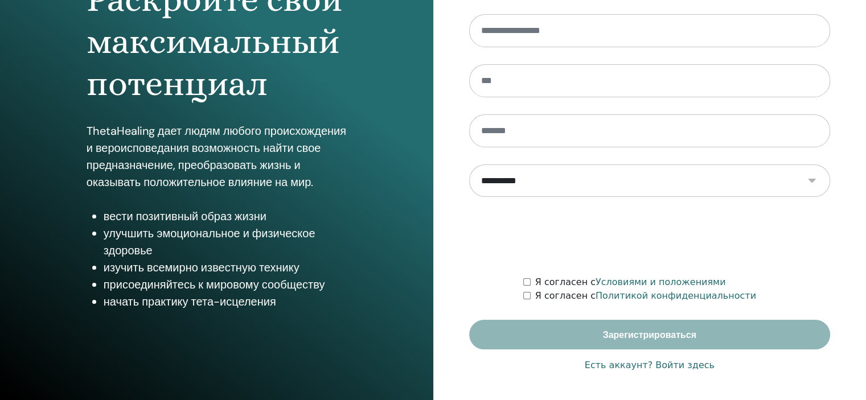
scroll to position [146, 0]
click at [643, 363] on font "Есть аккаунт? Войти здесь" at bounding box center [650, 365] width 130 height 11
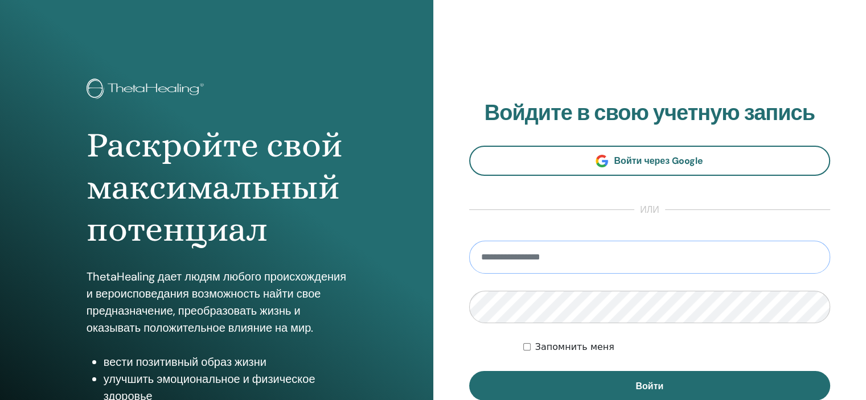
click at [526, 246] on input "email" at bounding box center [650, 257] width 362 height 33
type input "**********"
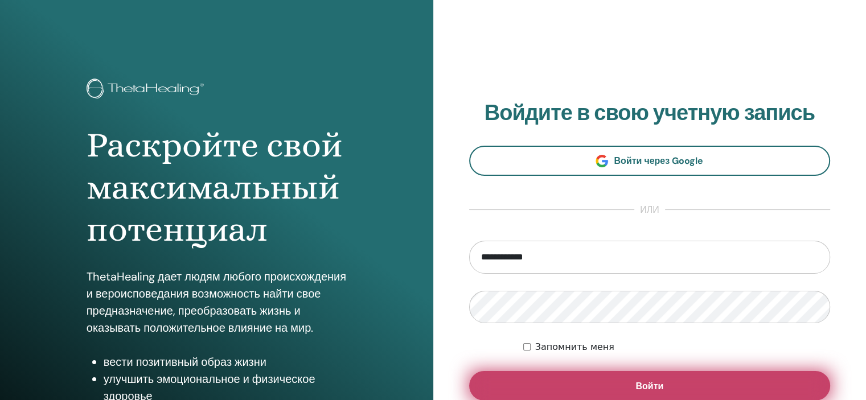
click at [568, 383] on button "Войти" at bounding box center [650, 386] width 362 height 30
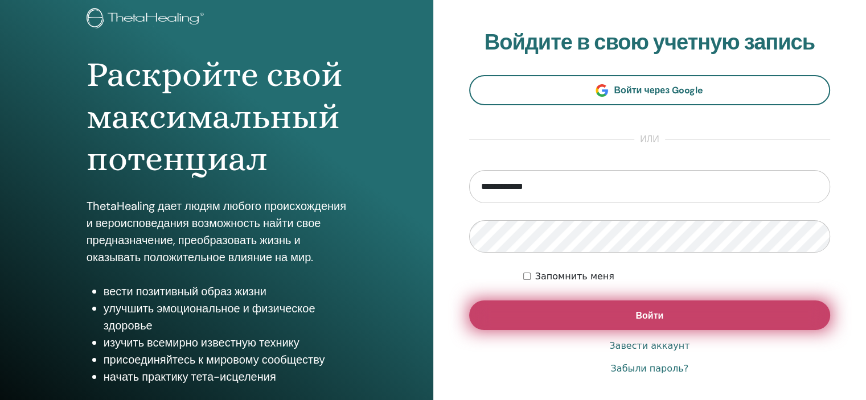
scroll to position [71, 0]
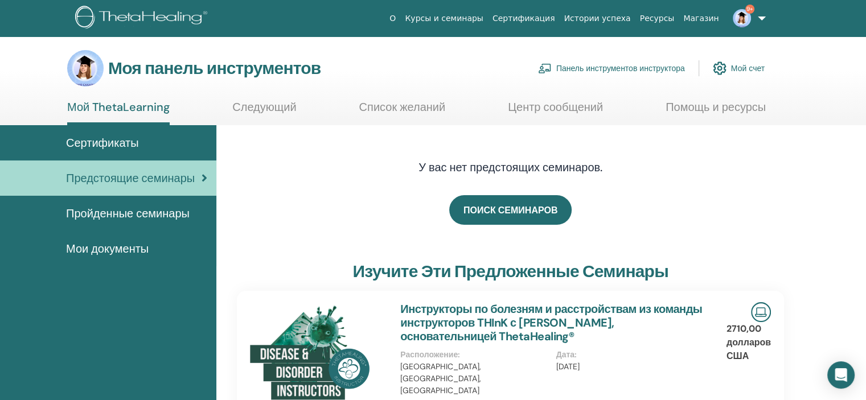
click at [646, 69] on font "Панель инструментов инструктора" at bounding box center [620, 69] width 129 height 10
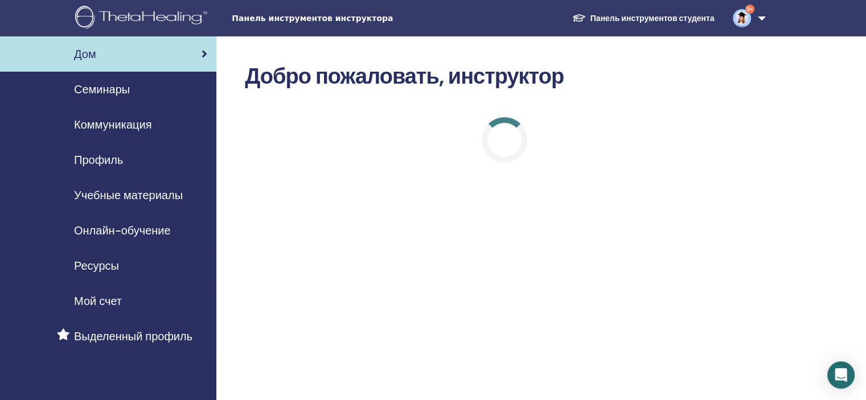
click at [123, 90] on font "Семинары" at bounding box center [102, 89] width 56 height 15
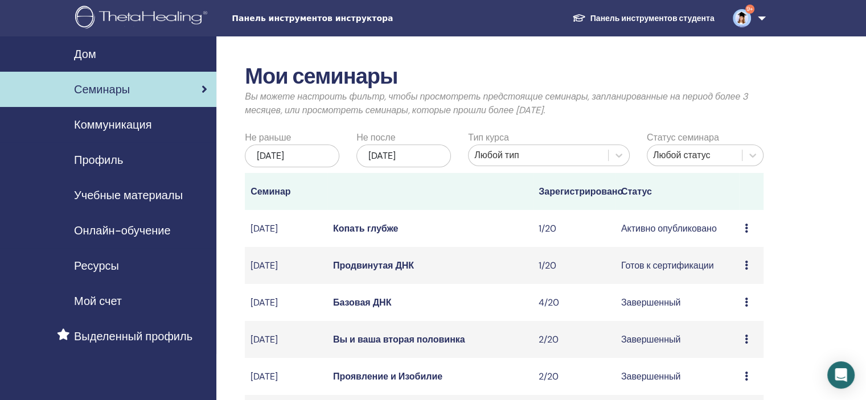
click at [372, 235] on font "Копать глубже" at bounding box center [365, 229] width 65 height 12
